Goal: Check status: Check status

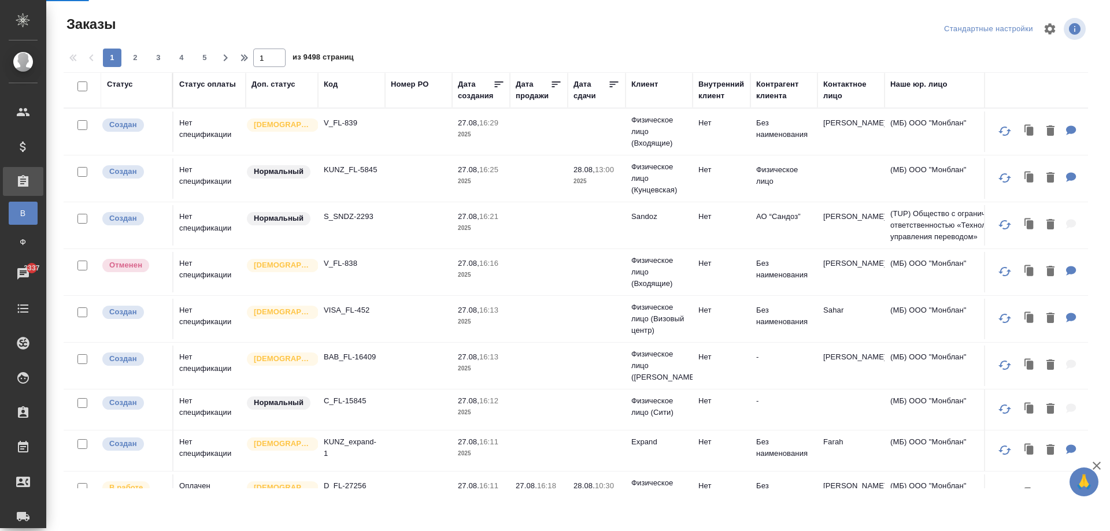
scroll to position [116, 0]
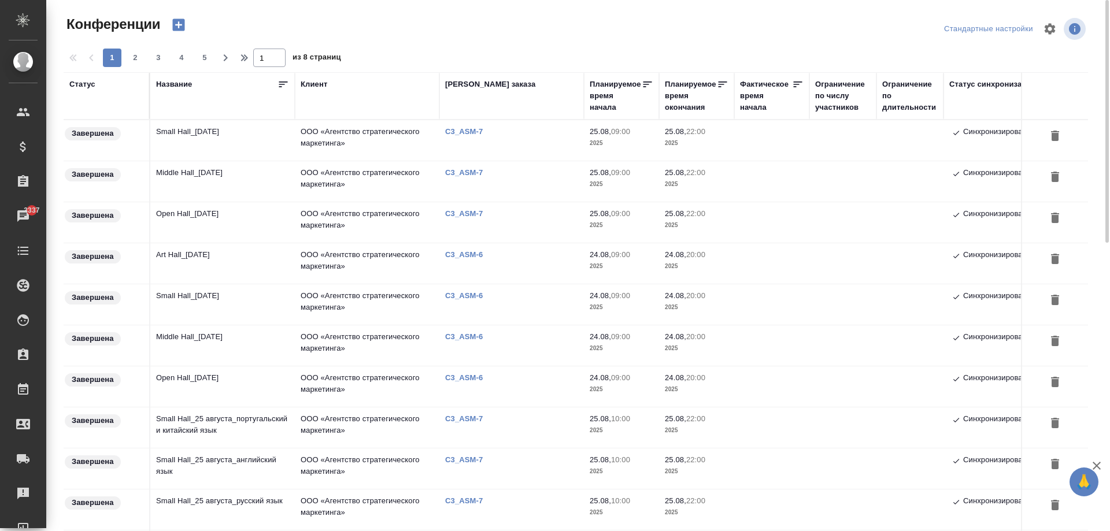
click at [484, 81] on div "Номер заказа" at bounding box center [490, 85] width 90 height 12
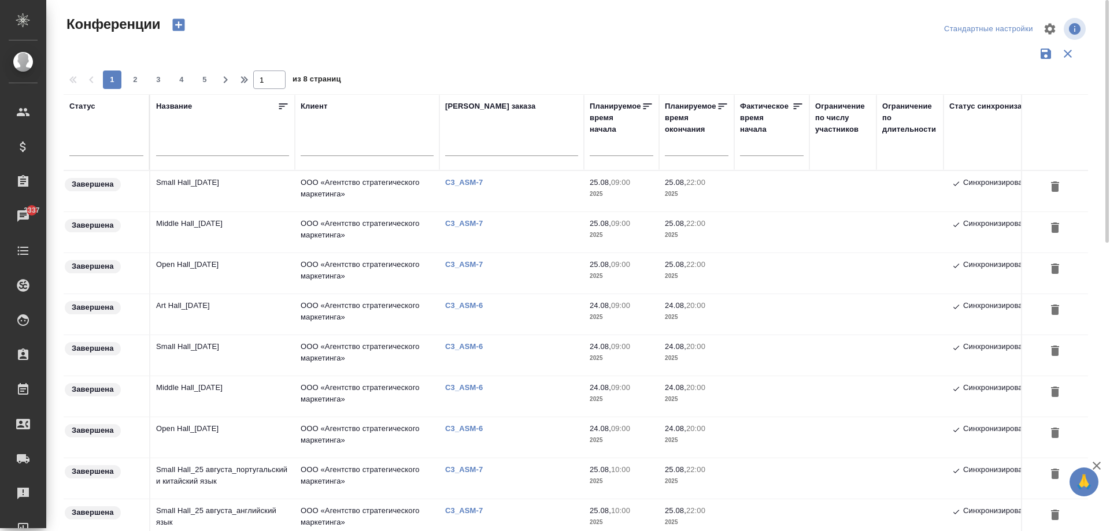
click at [486, 139] on div at bounding box center [511, 149] width 133 height 28
click at [484, 149] on input "text" at bounding box center [511, 148] width 133 height 14
click at [486, 146] on input "text" at bounding box center [511, 148] width 133 height 14
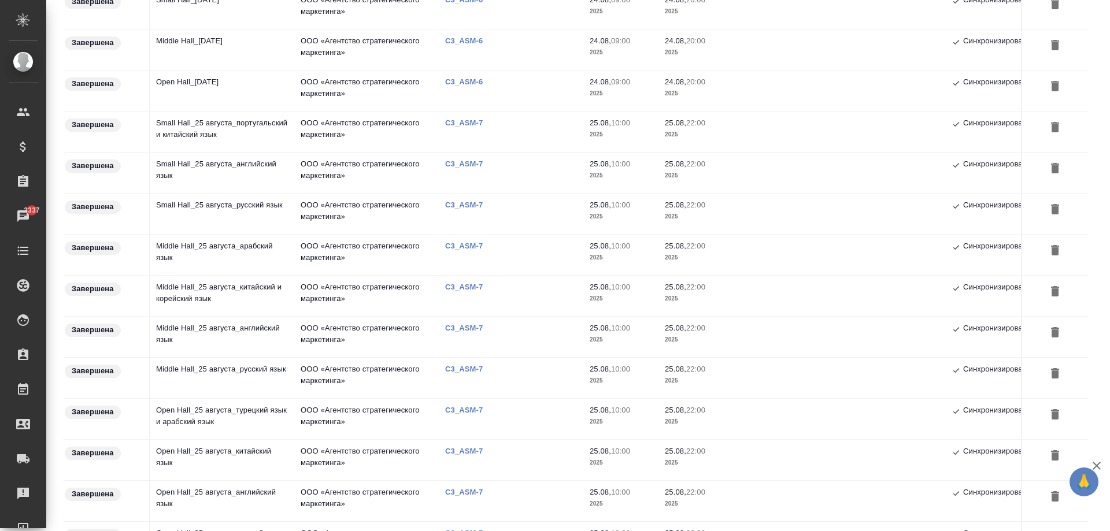
scroll to position [681, 0]
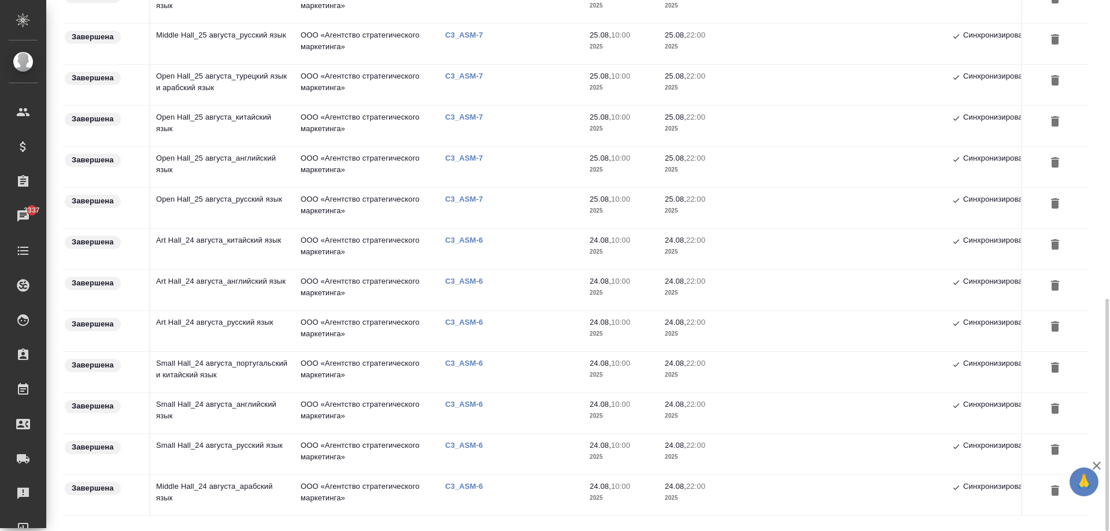
drag, startPoint x: 510, startPoint y: 247, endPoint x: 434, endPoint y: 240, distance: 76.6
click at [419, 247] on tr "Завершена Art Hall_24 августа_китайский язык ООО «Агентство стратегического мар…" at bounding box center [609, 248] width 1091 height 41
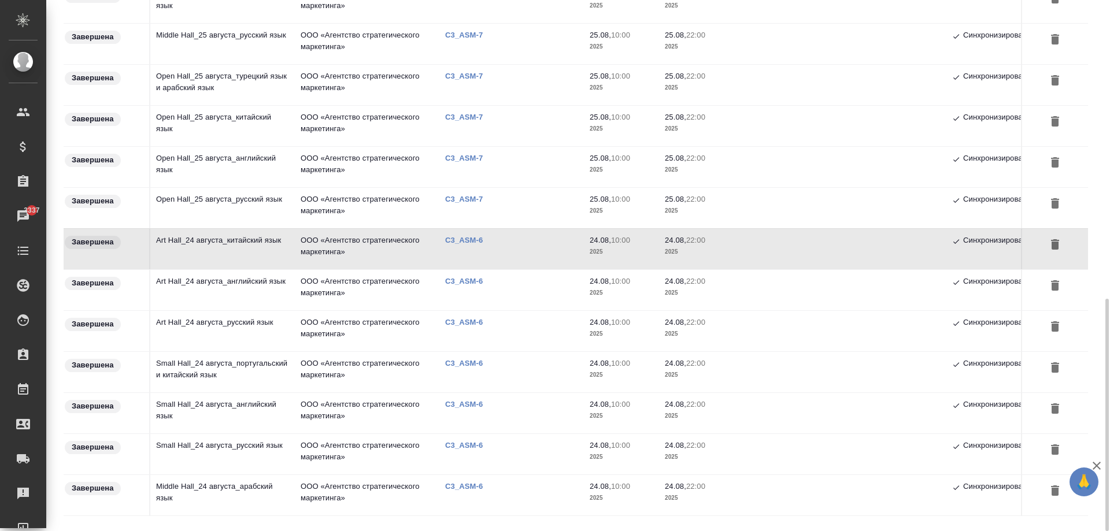
drag, startPoint x: 442, startPoint y: 245, endPoint x: 466, endPoint y: 244, distance: 24.3
click at [466, 244] on td "C3_ASM-6" at bounding box center [511, 249] width 145 height 40
click at [467, 242] on p "C3_ASM-6" at bounding box center [468, 240] width 46 height 9
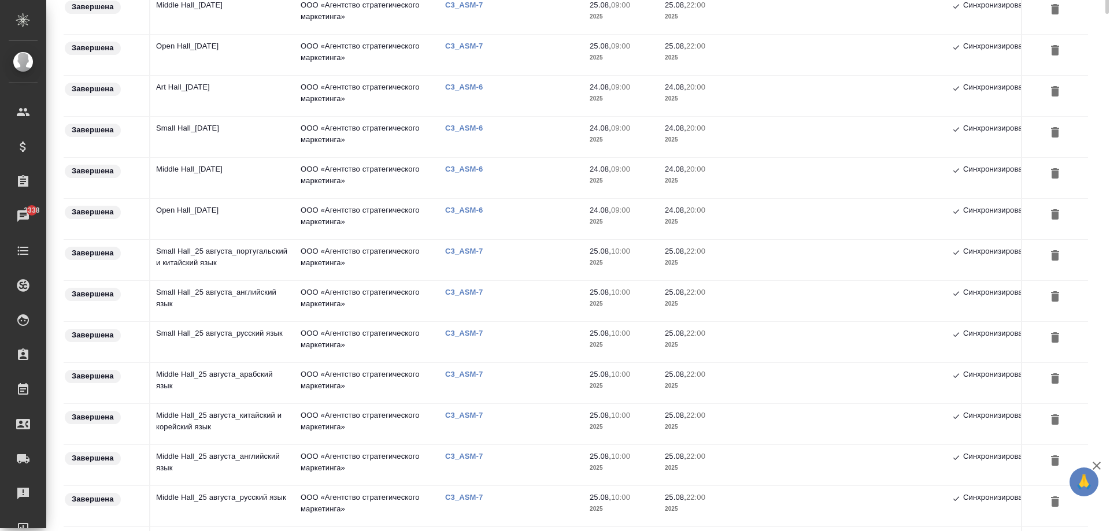
scroll to position [0, 0]
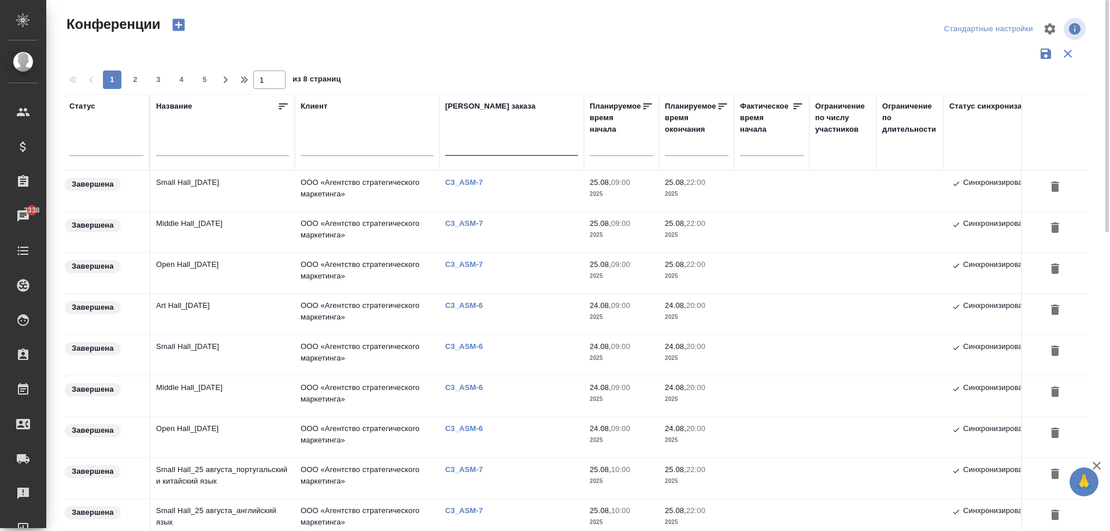
click at [452, 150] on input "text" at bounding box center [511, 148] width 133 height 14
paste input "C3_ASM-6"
type input "C3_ASM-6"
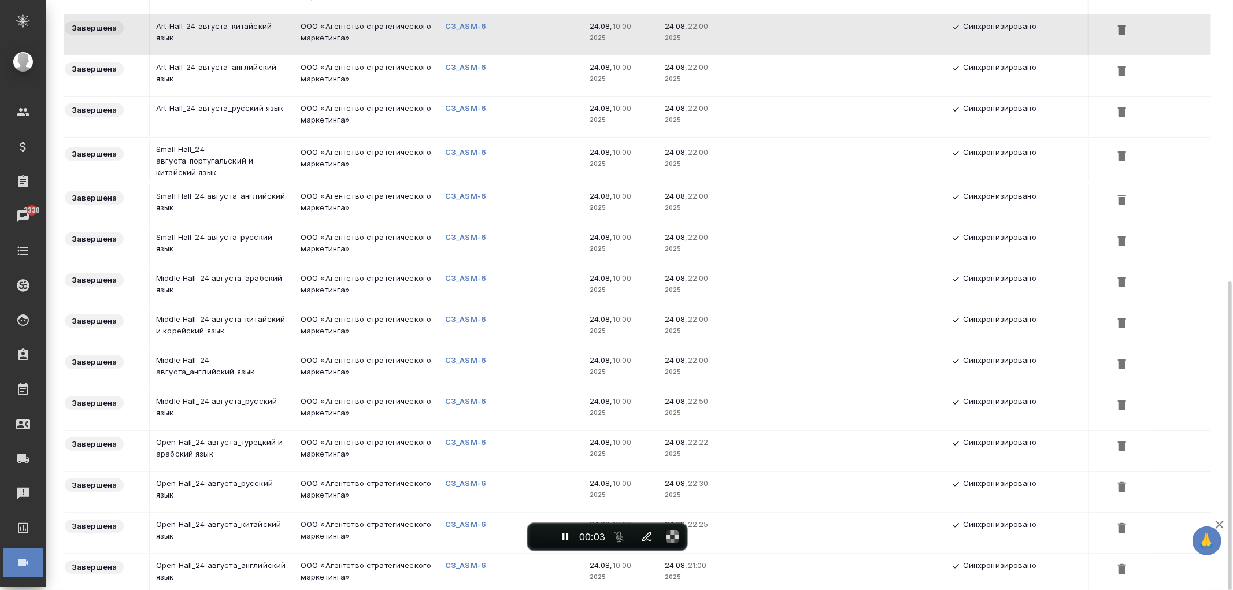
scroll to position [373, 0]
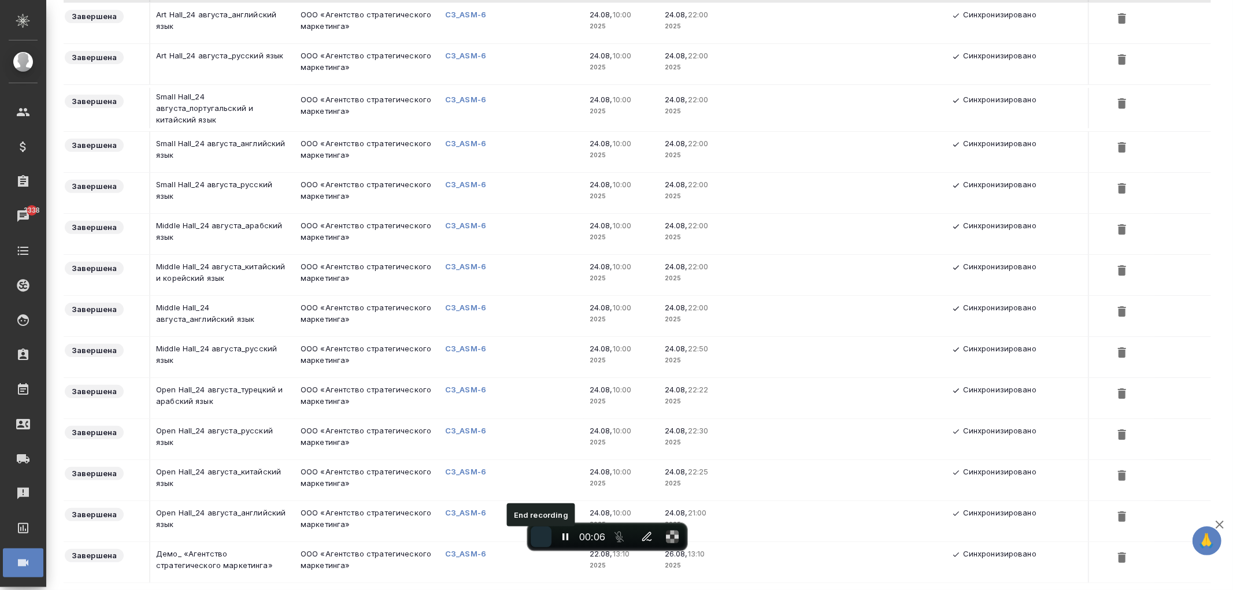
click at [541, 531] on span "End recording" at bounding box center [541, 537] width 0 height 0
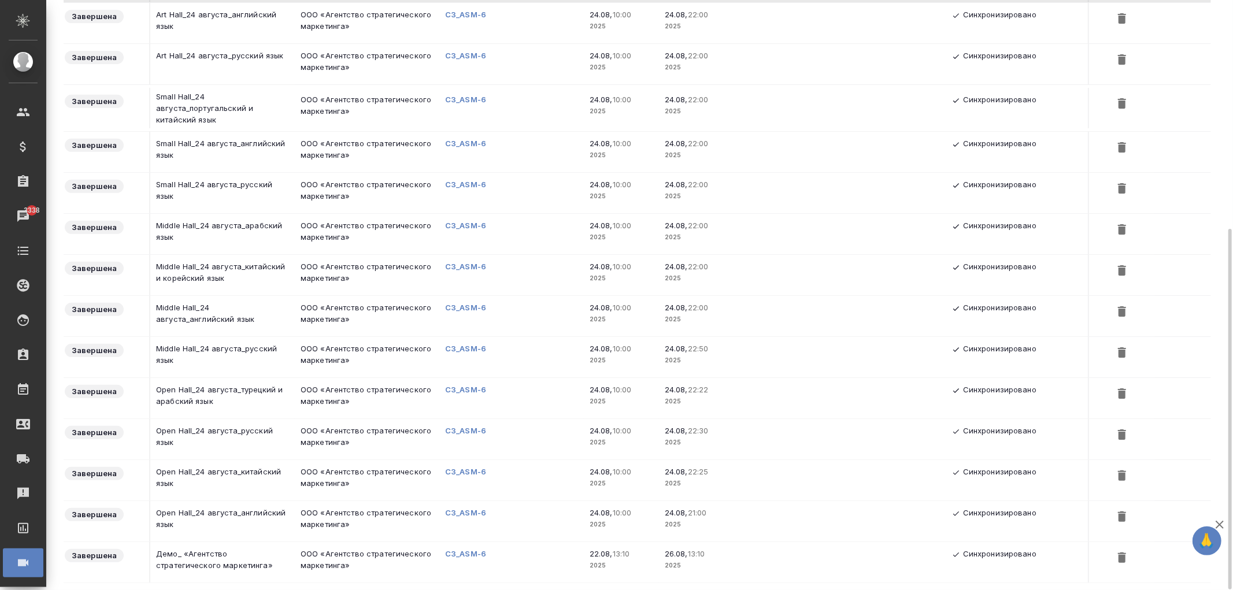
scroll to position [0, 0]
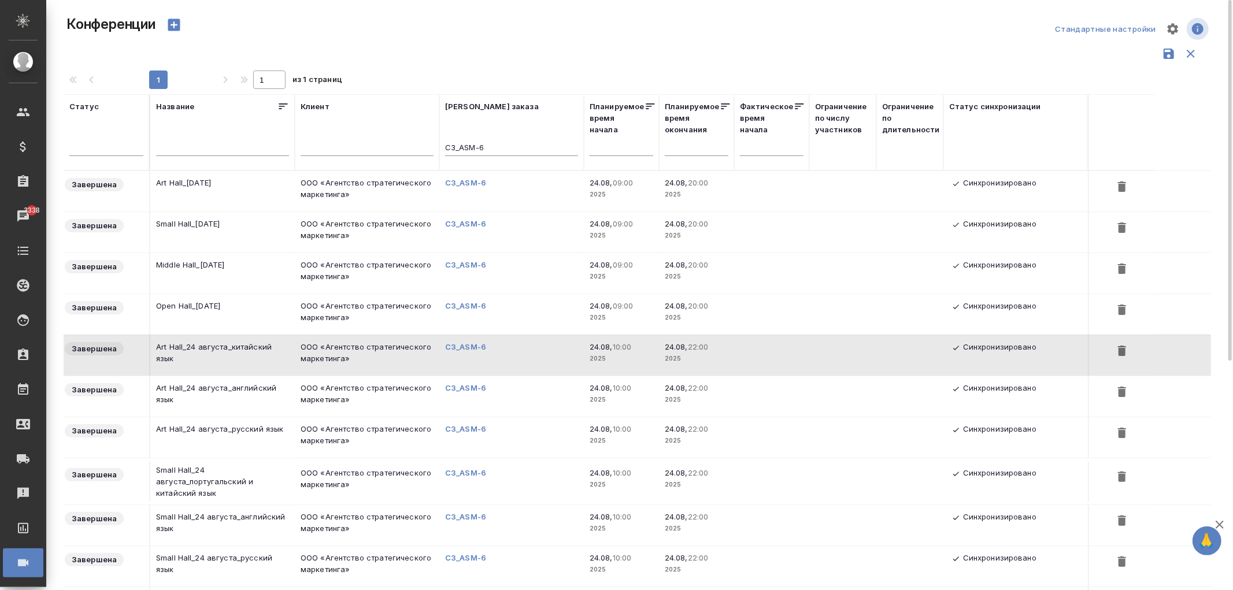
drag, startPoint x: 524, startPoint y: 139, endPoint x: 486, endPoint y: 140, distance: 37.6
click at [486, 140] on div "C3_ASM-6" at bounding box center [511, 149] width 133 height 28
drag, startPoint x: 505, startPoint y: 143, endPoint x: 389, endPoint y: 143, distance: 115.6
click at [389, 143] on tr "Статус Название Клиент Номер заказа C3_ASM-6 Планируемое время начала Планируем…" at bounding box center [609, 132] width 1091 height 76
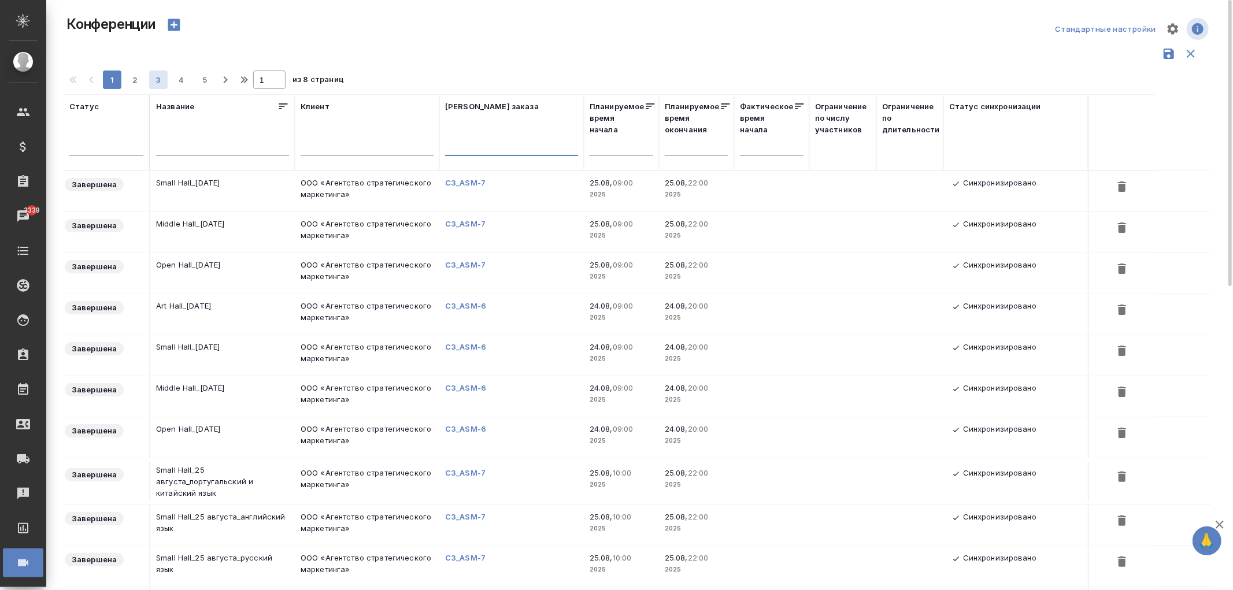
click at [154, 79] on span "3" at bounding box center [158, 80] width 18 height 12
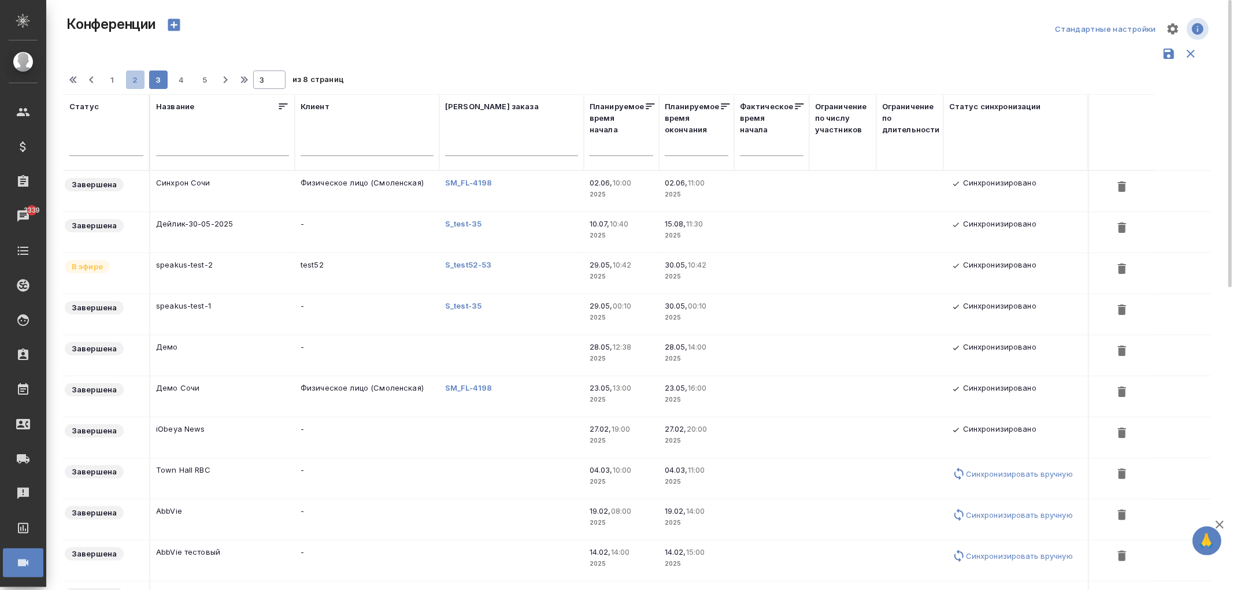
click at [135, 88] on button "2" at bounding box center [135, 80] width 18 height 18
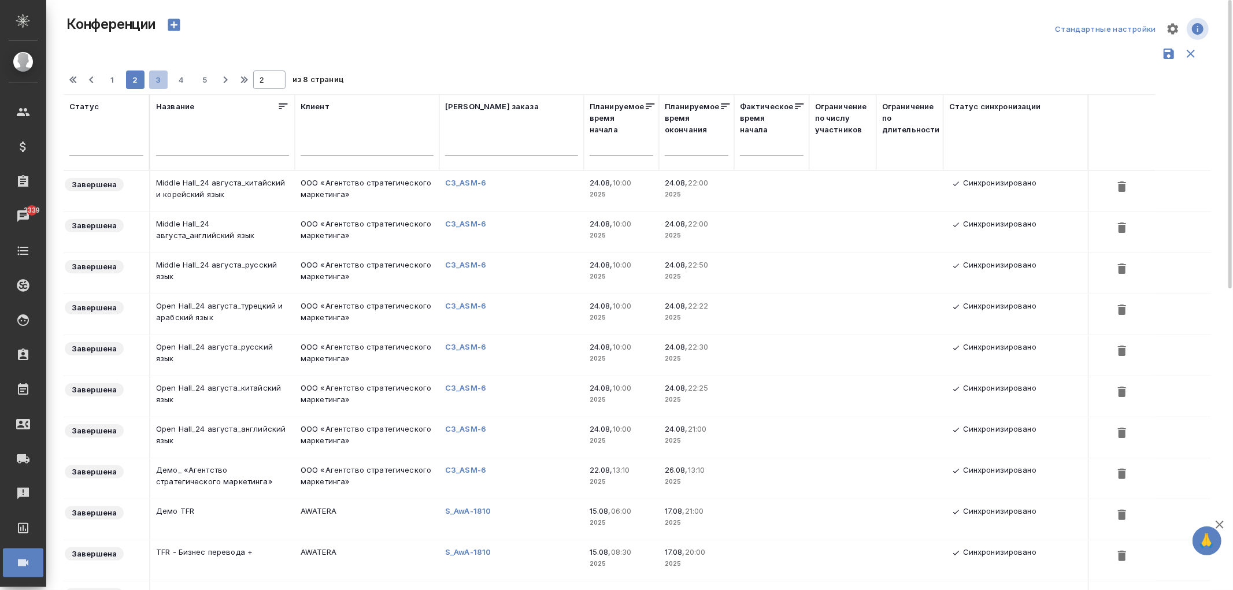
click at [154, 74] on span "3" at bounding box center [158, 80] width 18 height 12
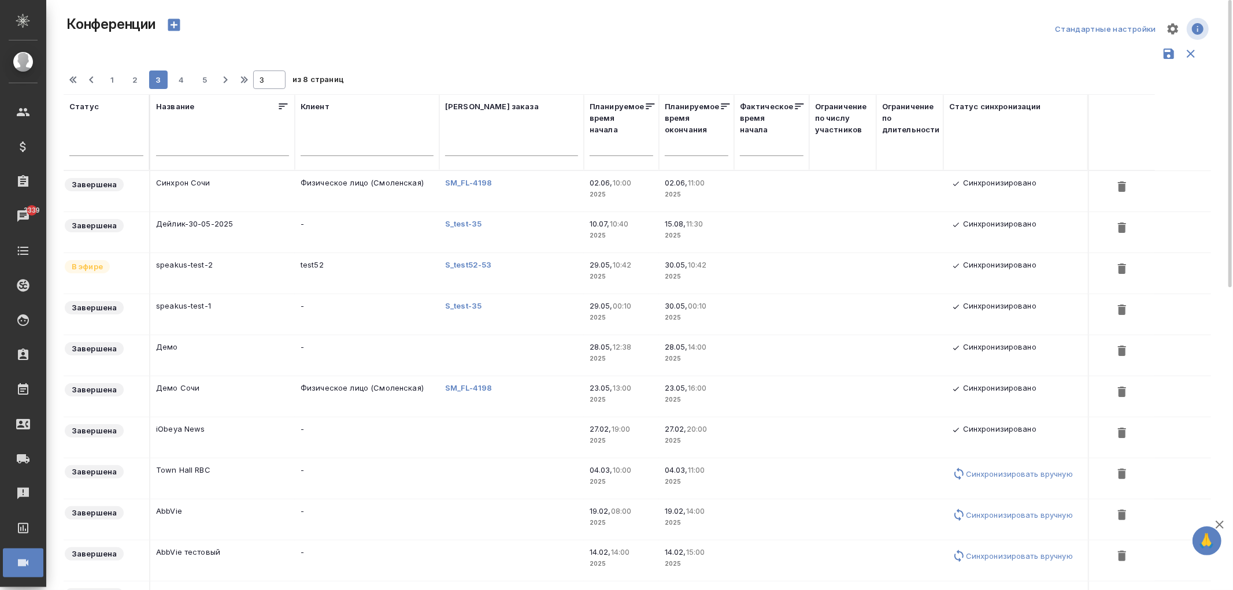
click at [276, 391] on td "Демо Сочи" at bounding box center [222, 396] width 145 height 40
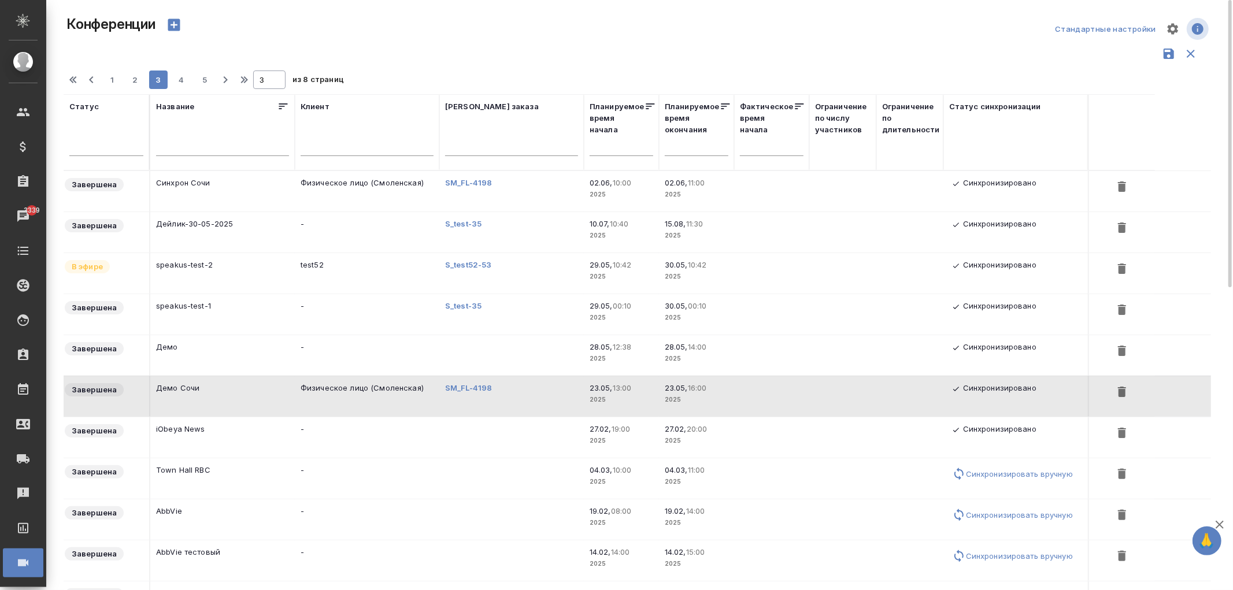
click at [217, 185] on td "Синхрон Сочи" at bounding box center [222, 191] width 145 height 40
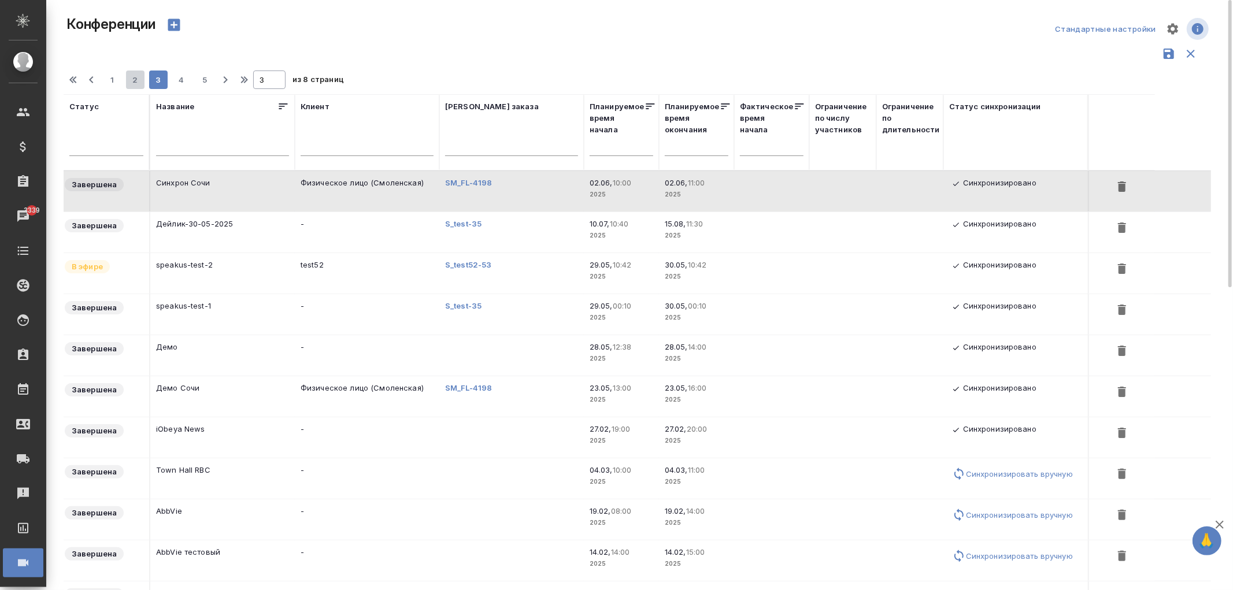
click at [142, 80] on span "2" at bounding box center [135, 80] width 18 height 12
type input "2"
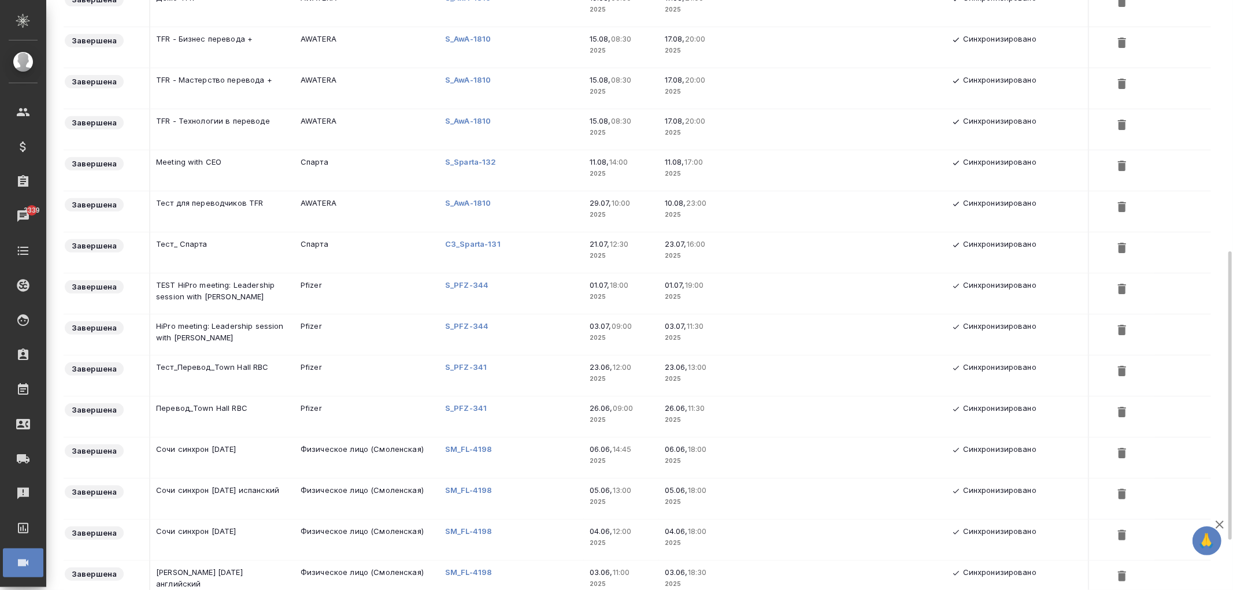
scroll to position [614, 0]
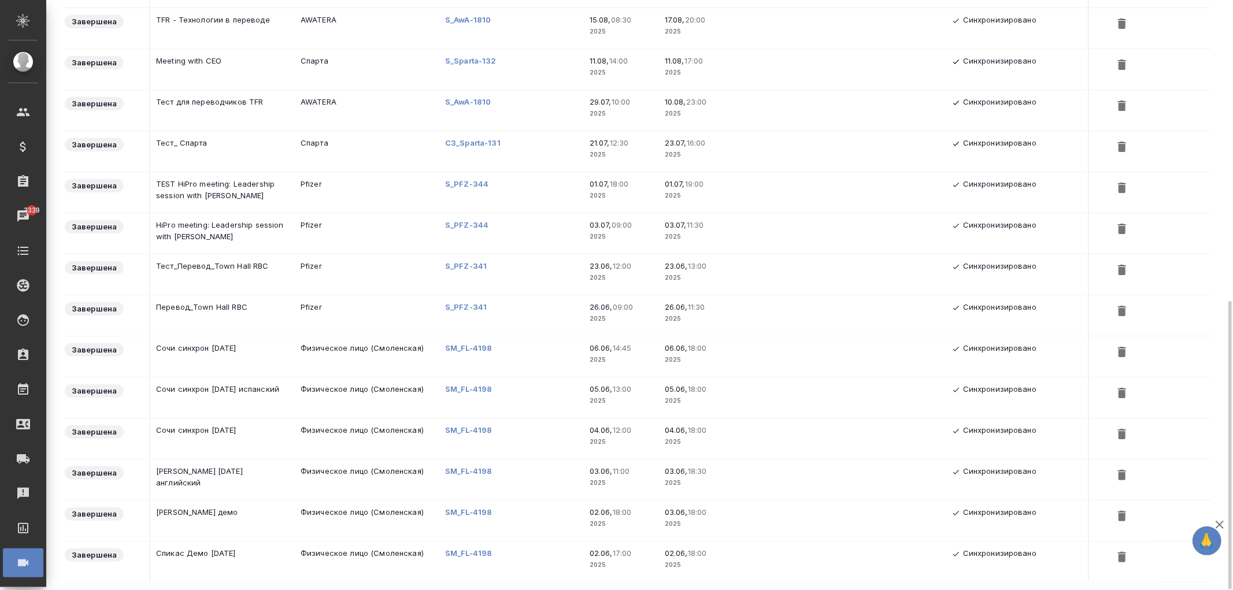
click at [240, 392] on td "Сочи синхрон 5 июня испанский" at bounding box center [222, 397] width 145 height 40
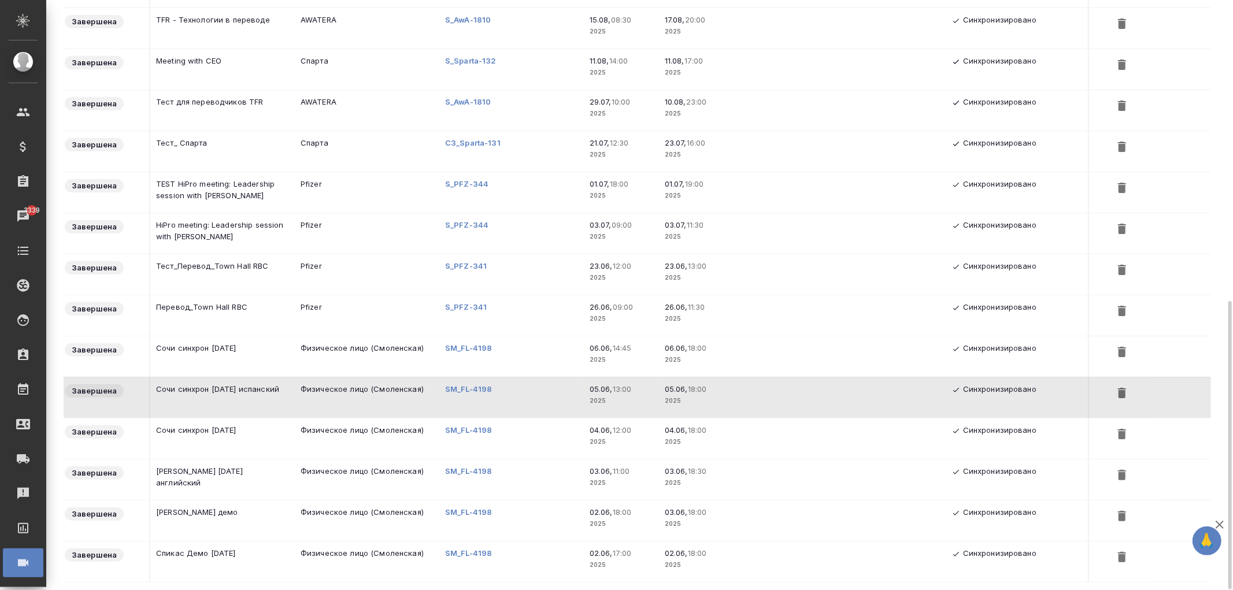
click at [198, 350] on td "Сочи синхрон 6 июня" at bounding box center [222, 356] width 145 height 40
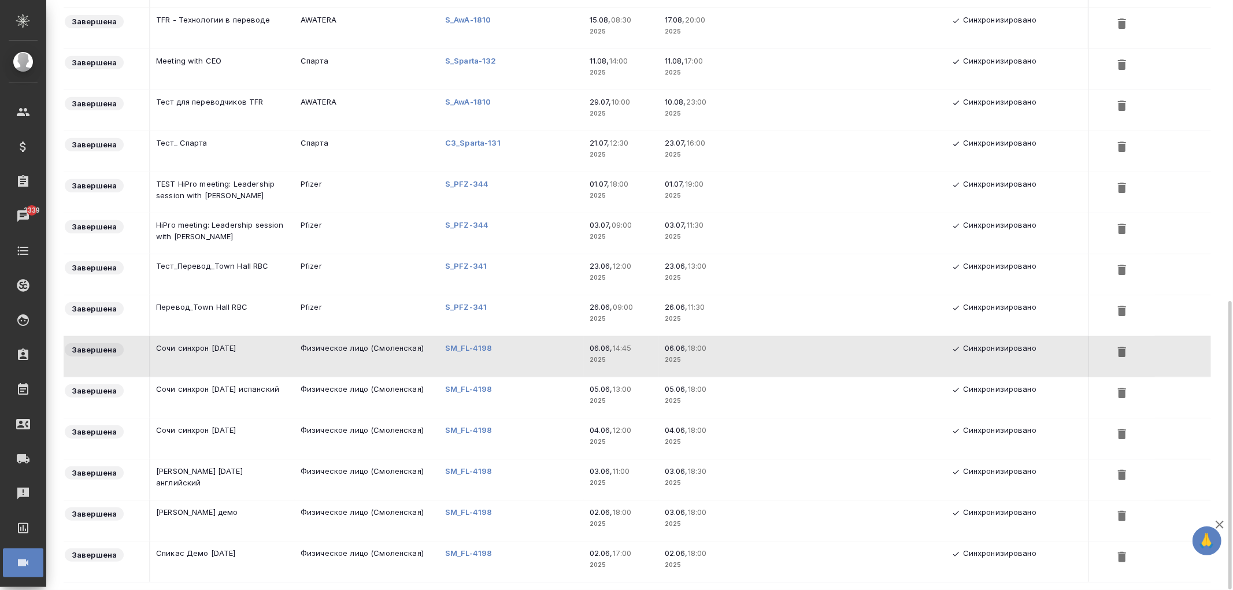
click at [203, 434] on td "Сочи синхрон [DATE]" at bounding box center [222, 439] width 145 height 40
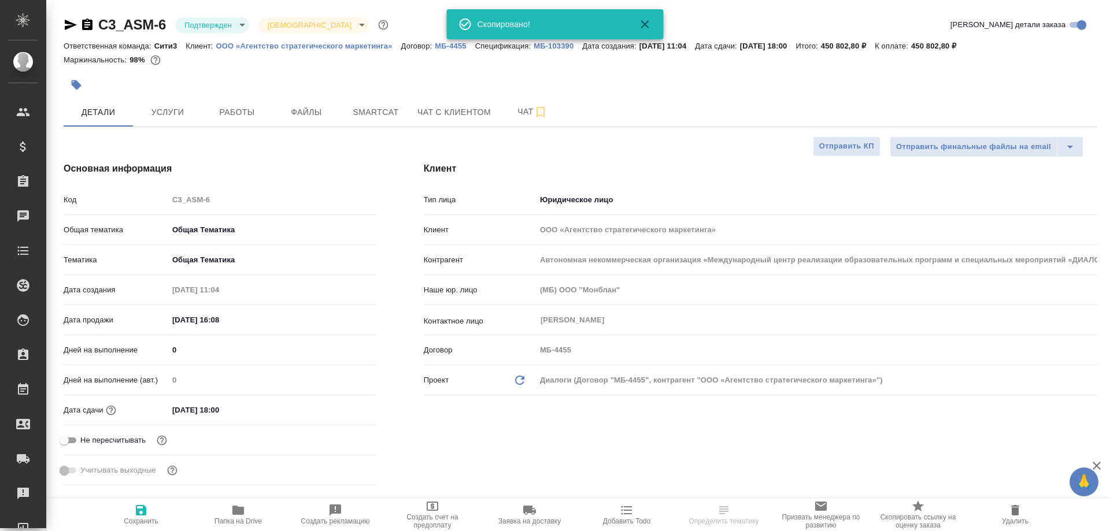
select select "RU"
type textarea "x"
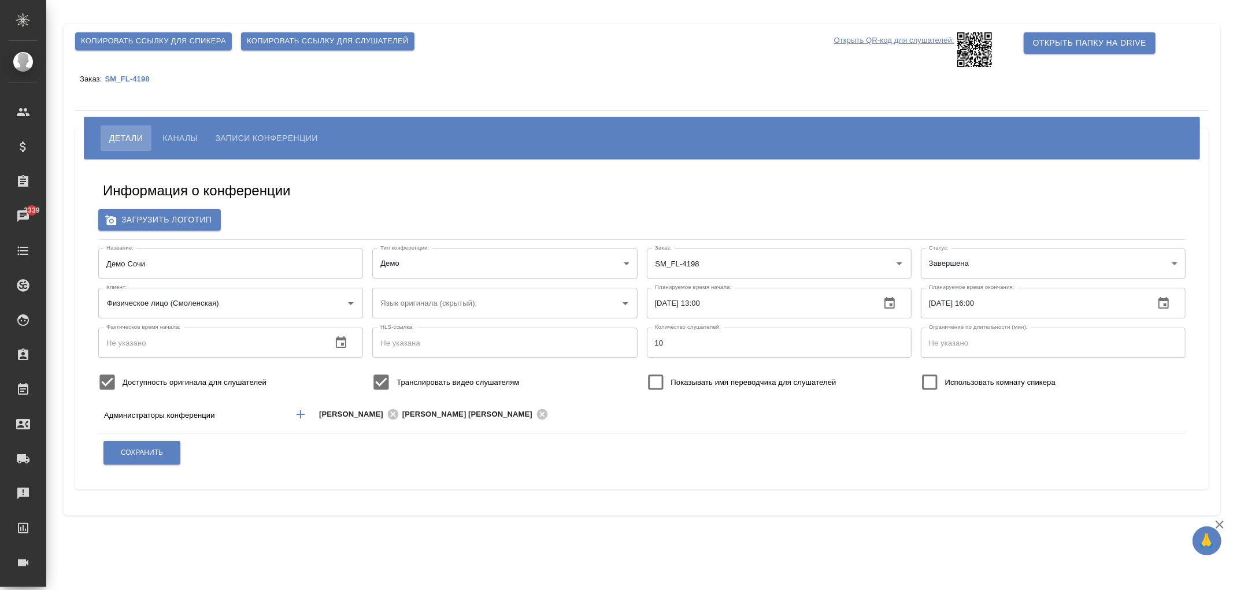
click at [177, 135] on span "Каналы" at bounding box center [179, 138] width 35 height 14
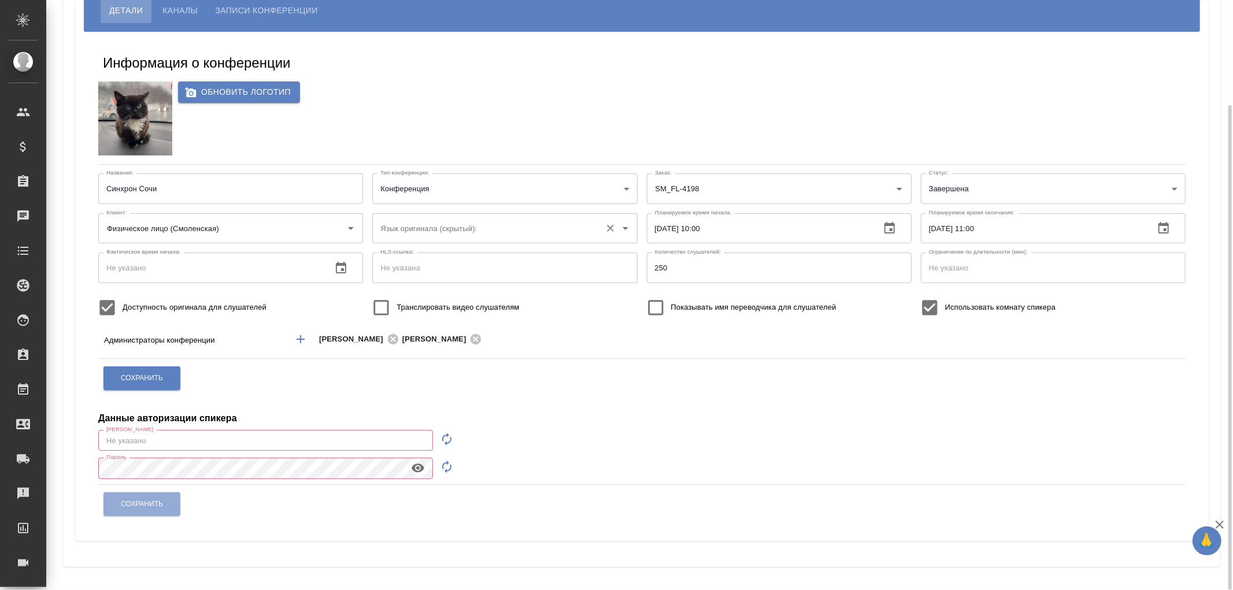
scroll to position [64, 0]
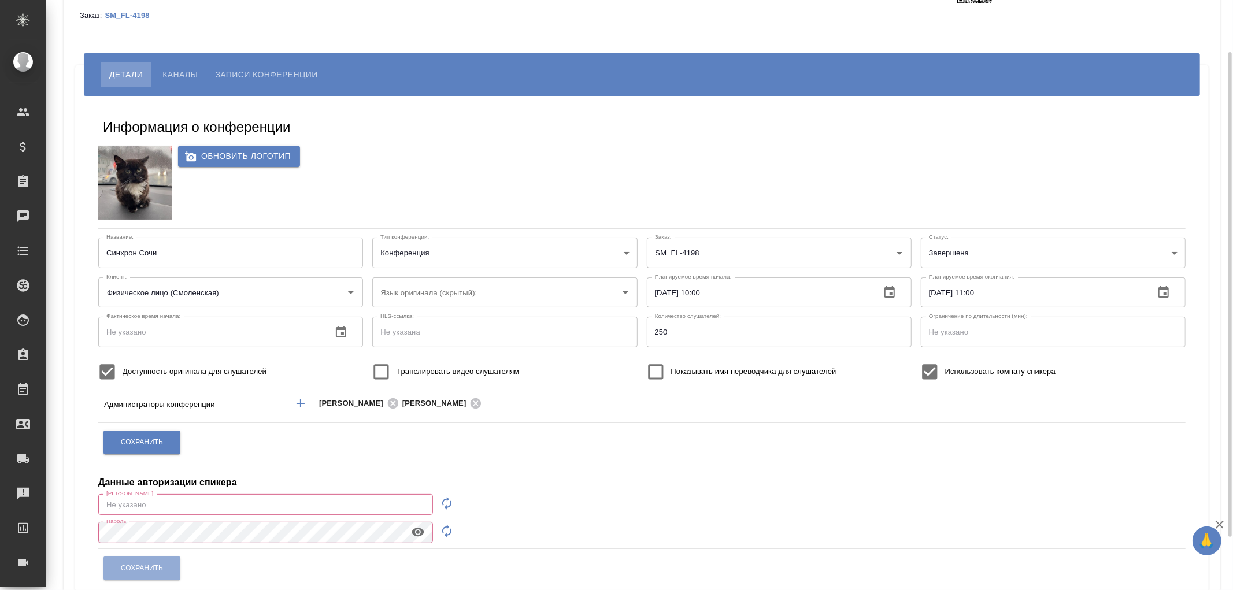
type input "d.zhukova@awatera.com"
click at [180, 74] on span "Каналы" at bounding box center [179, 75] width 35 height 14
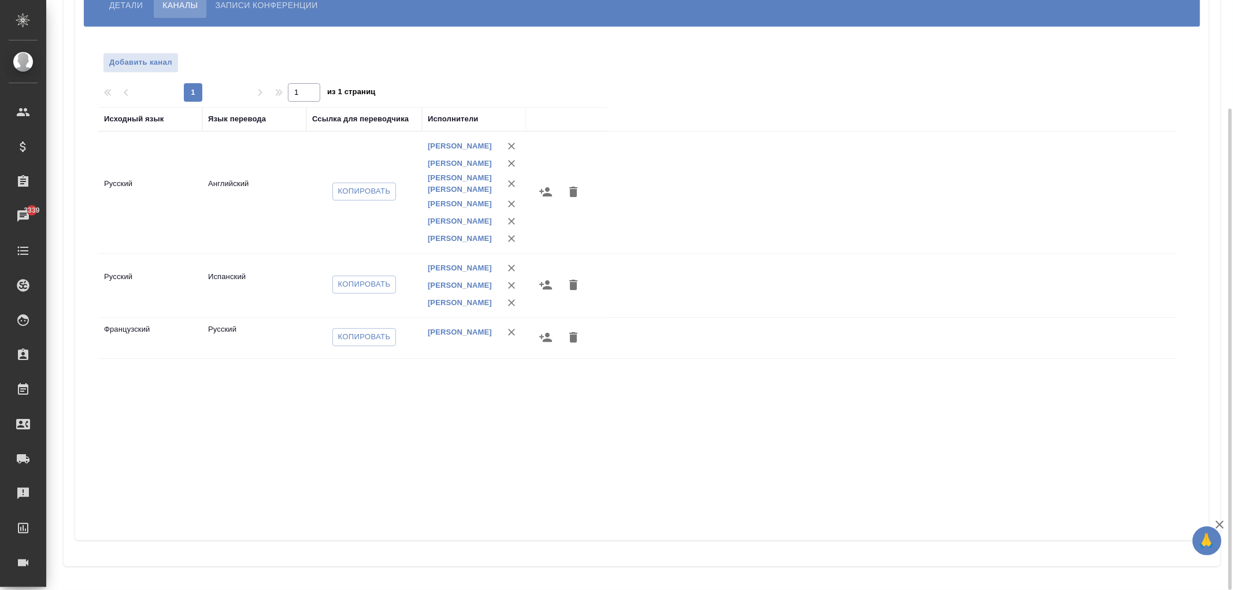
scroll to position [4, 0]
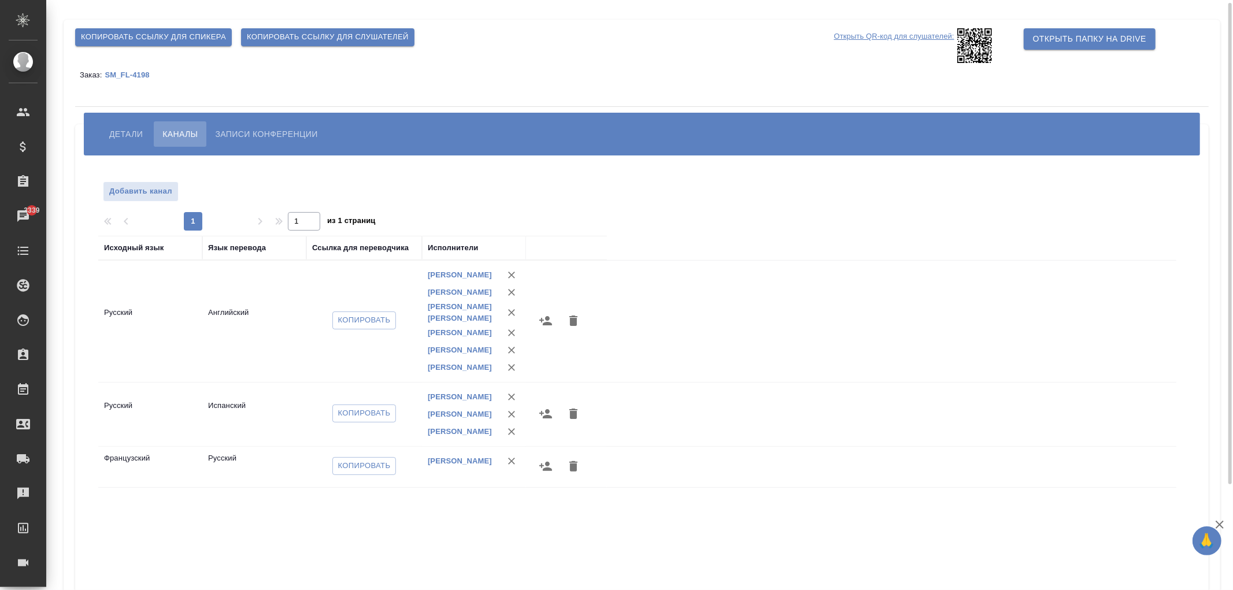
click at [128, 136] on span "Детали" at bounding box center [126, 134] width 34 height 14
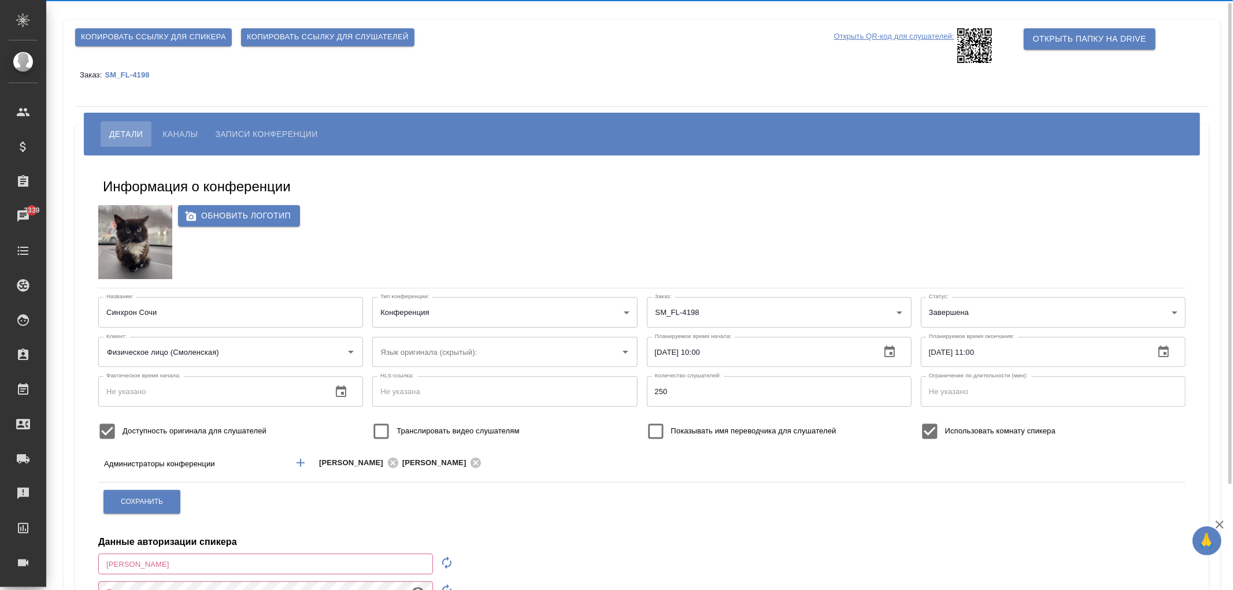
type input "d.zhukova@awatera.com"
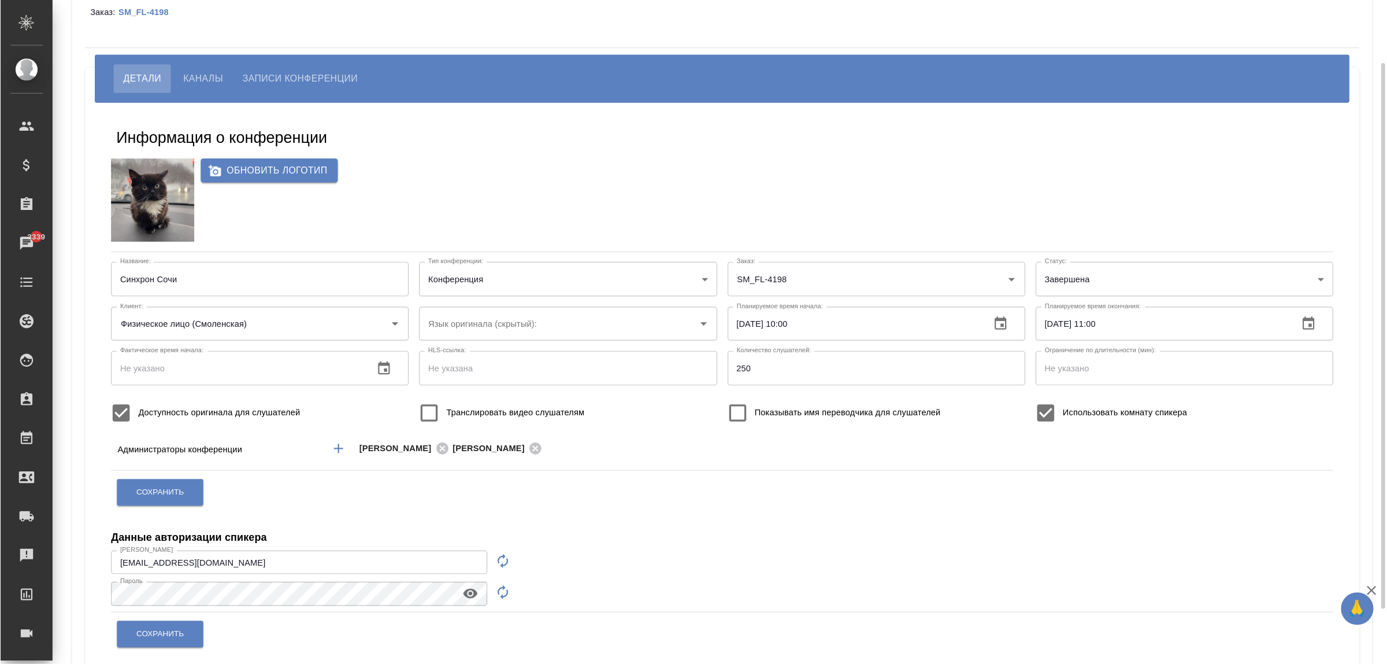
scroll to position [54, 0]
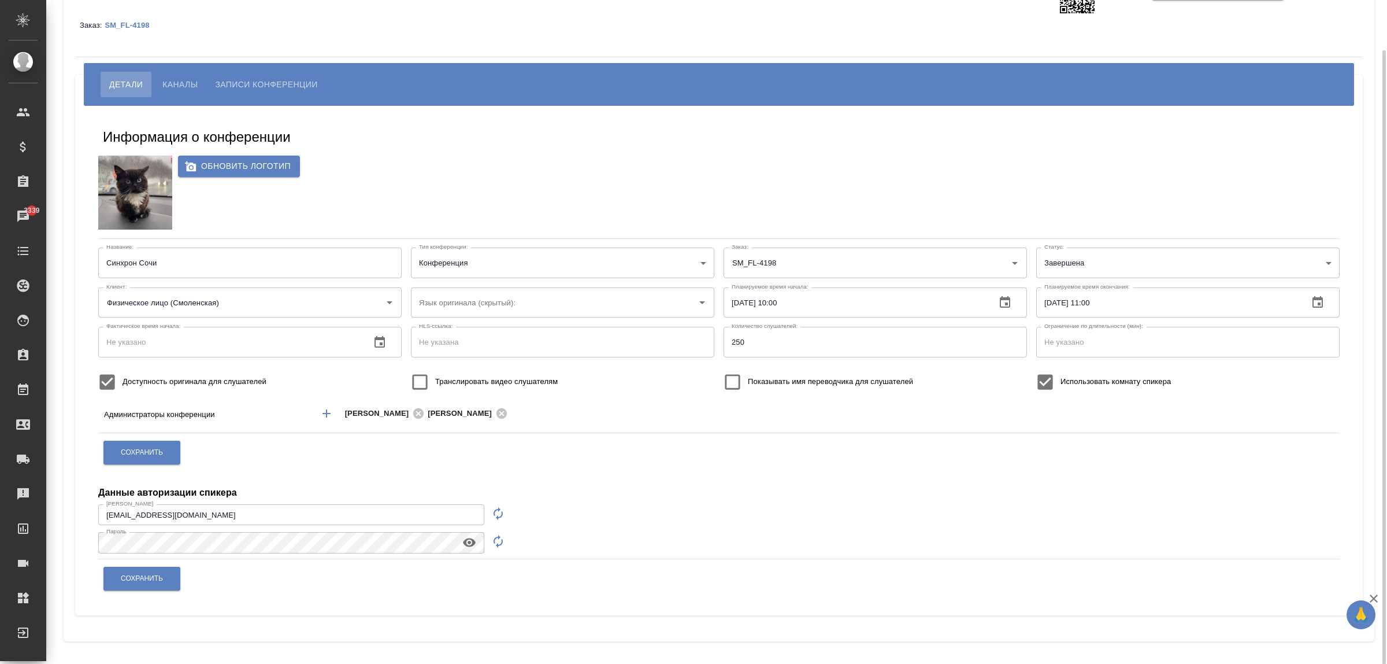
click at [391, 513] on input "[EMAIL_ADDRESS][DOMAIN_NAME]" at bounding box center [291, 514] width 386 height 21
click at [909, 501] on div "Информация о конференции Обновить логотип Название: Синхрон Сочи Название: Тип …" at bounding box center [719, 360] width 1265 height 492
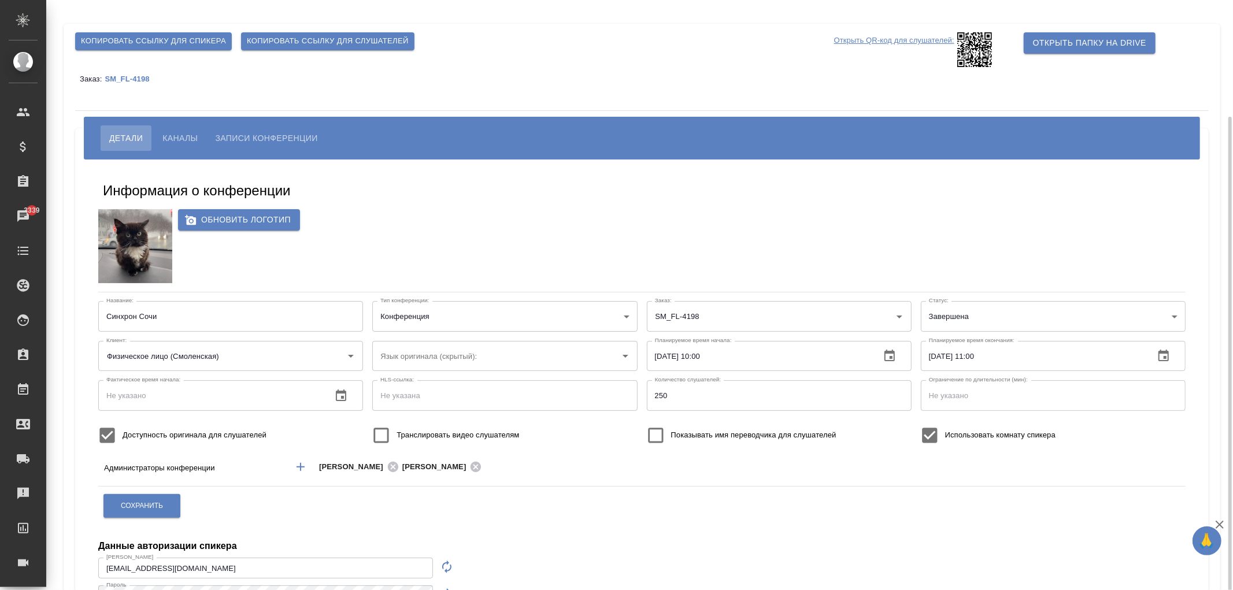
scroll to position [64, 0]
